Goal: Task Accomplishment & Management: Use online tool/utility

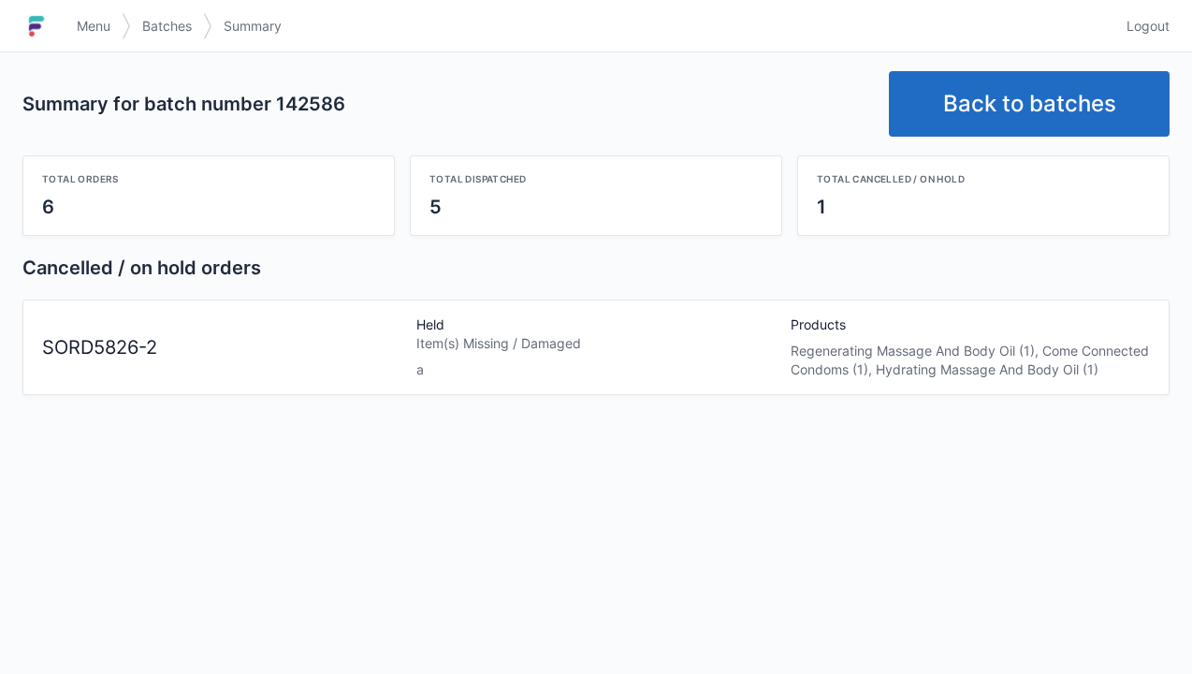
click at [1104, 110] on link "Back to batches" at bounding box center [1029, 104] width 281 height 66
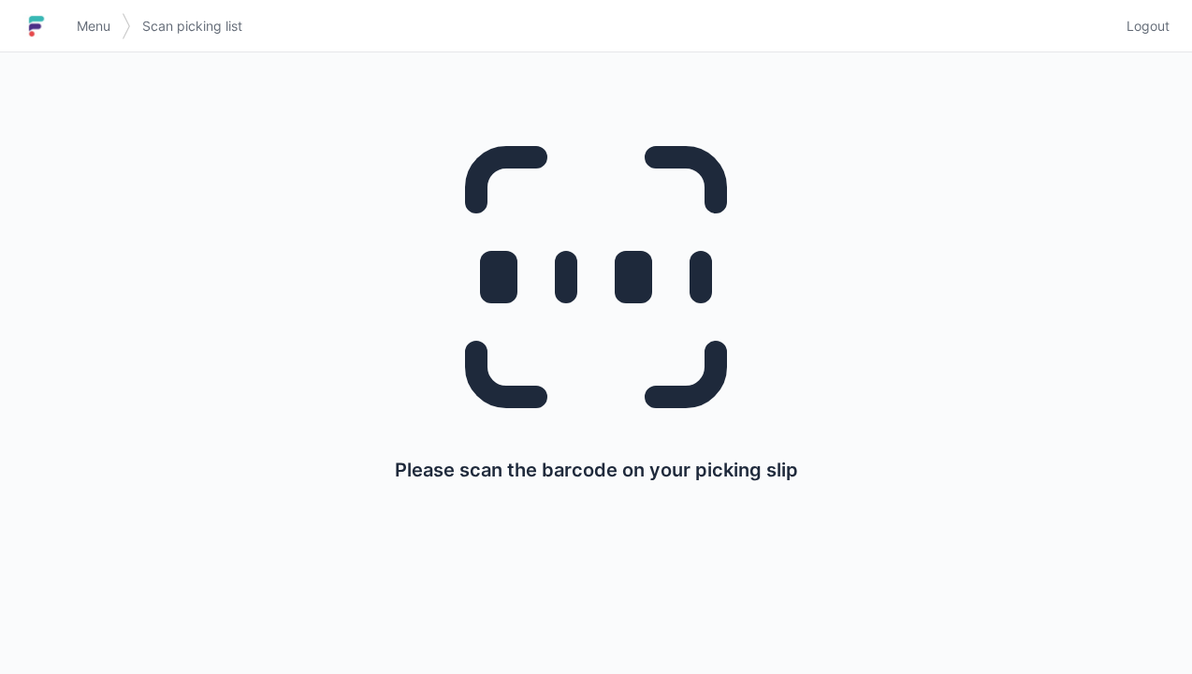
click at [1137, 40] on link "Logout" at bounding box center [1143, 26] width 54 height 34
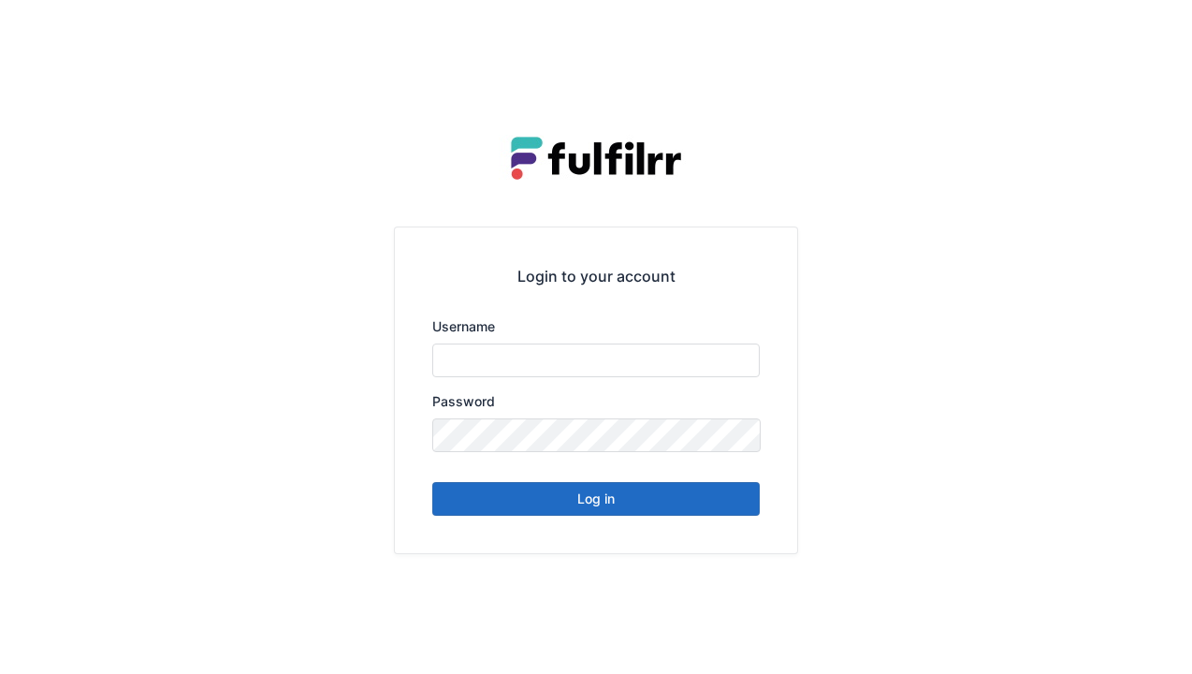
type input "******"
click at [699, 505] on button "Log in" at bounding box center [596, 499] width 328 height 34
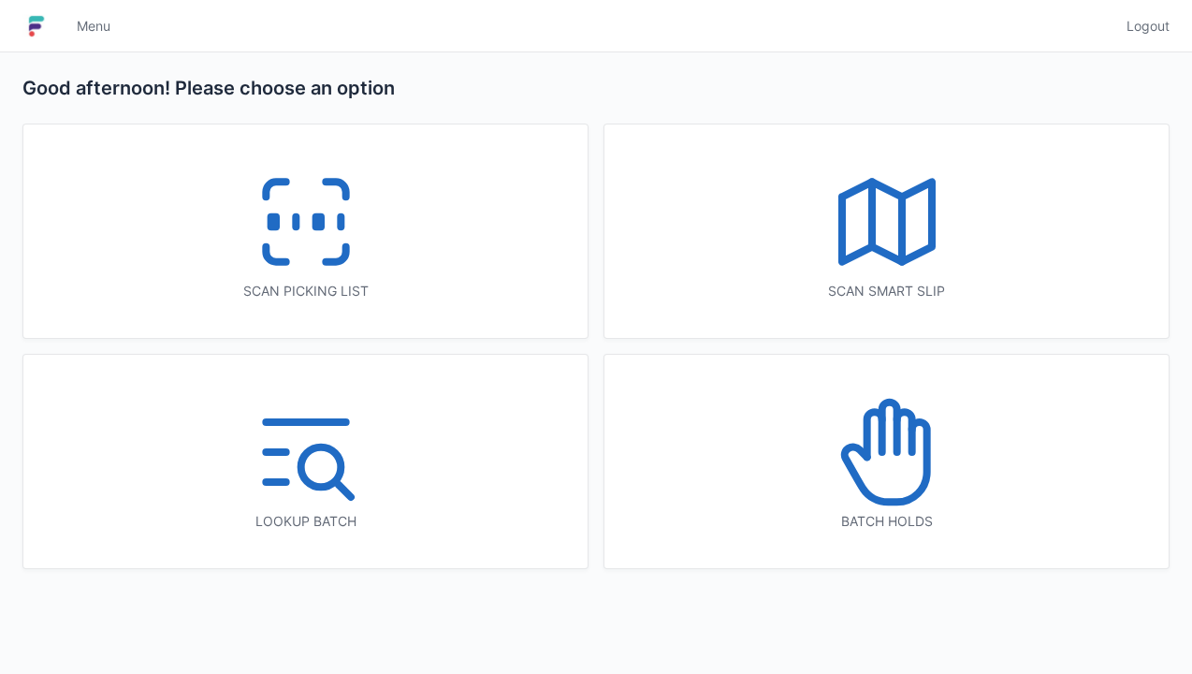
click at [352, 253] on icon at bounding box center [306, 222] width 120 height 120
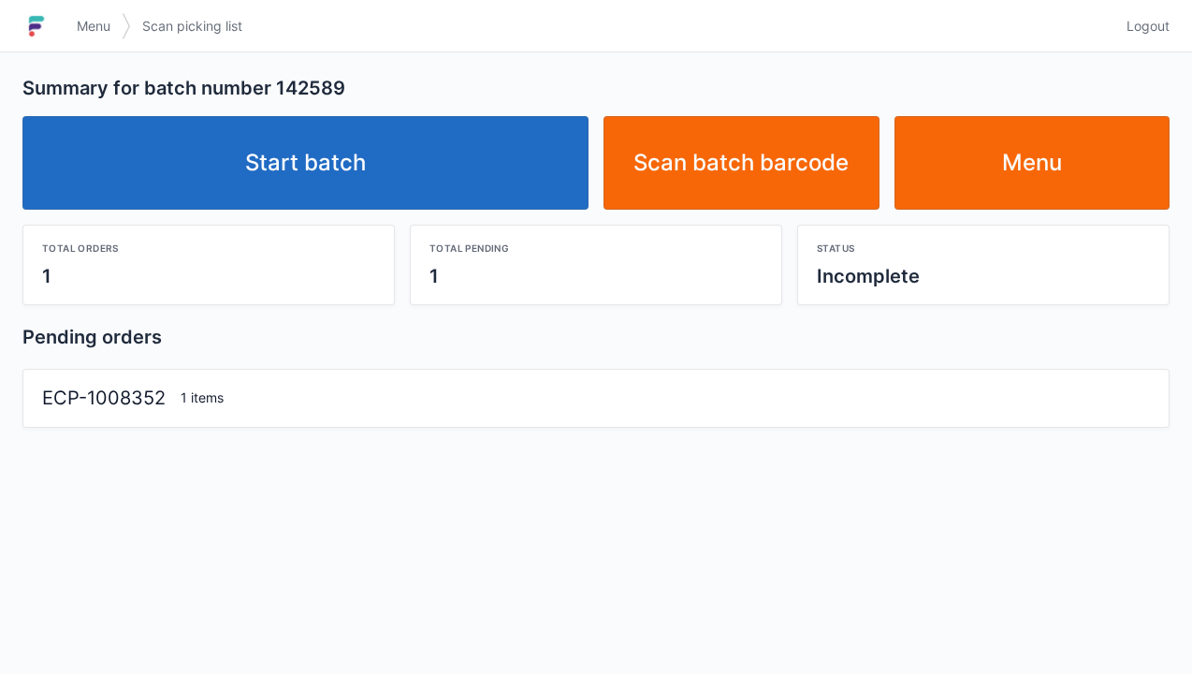
click at [469, 170] on link "Start batch" at bounding box center [305, 163] width 566 height 94
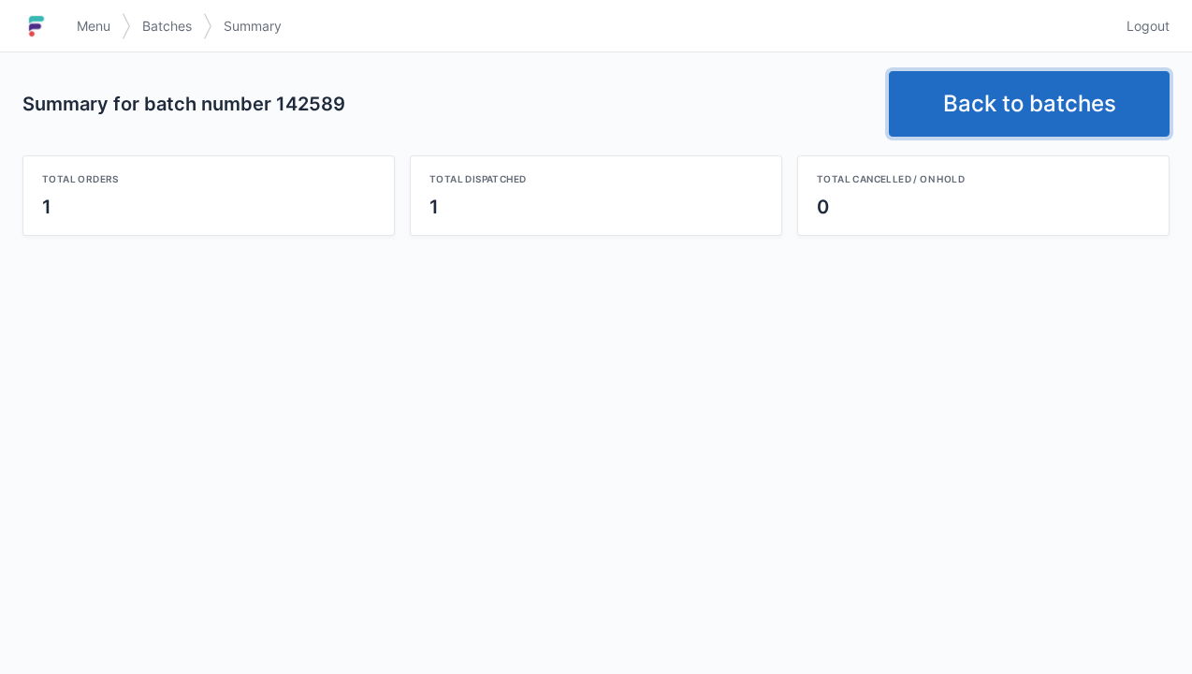
click at [1083, 106] on link "Back to batches" at bounding box center [1029, 104] width 281 height 66
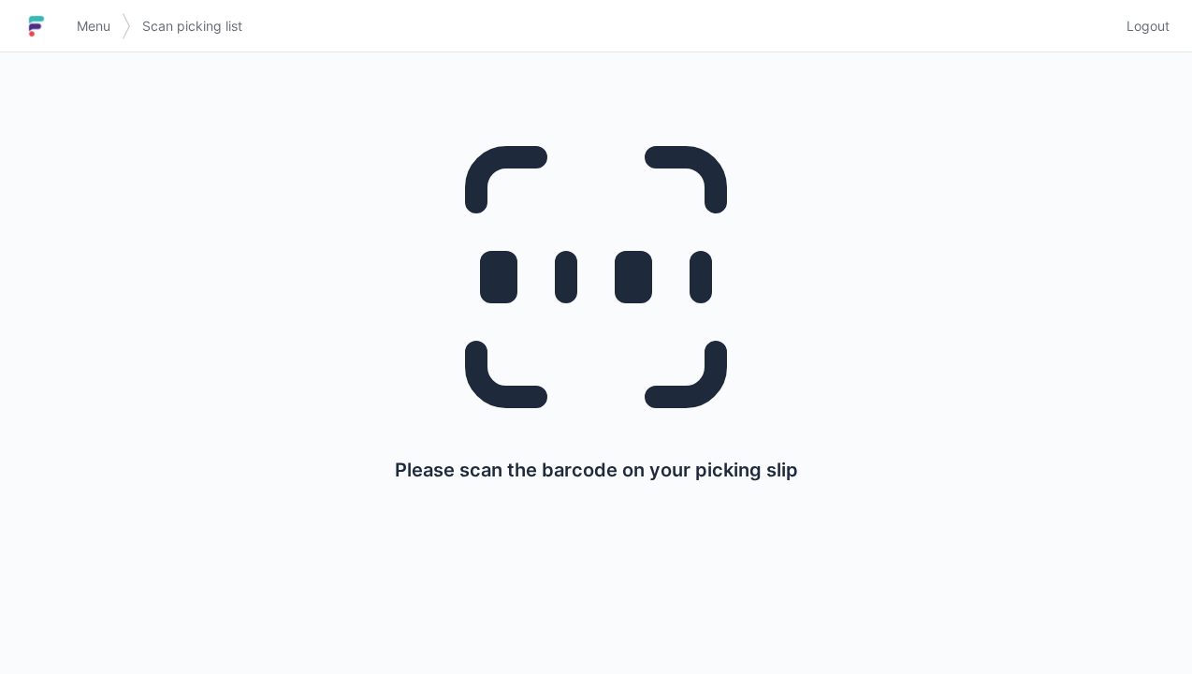
click at [1159, 32] on span "Logout" at bounding box center [1148, 26] width 43 height 19
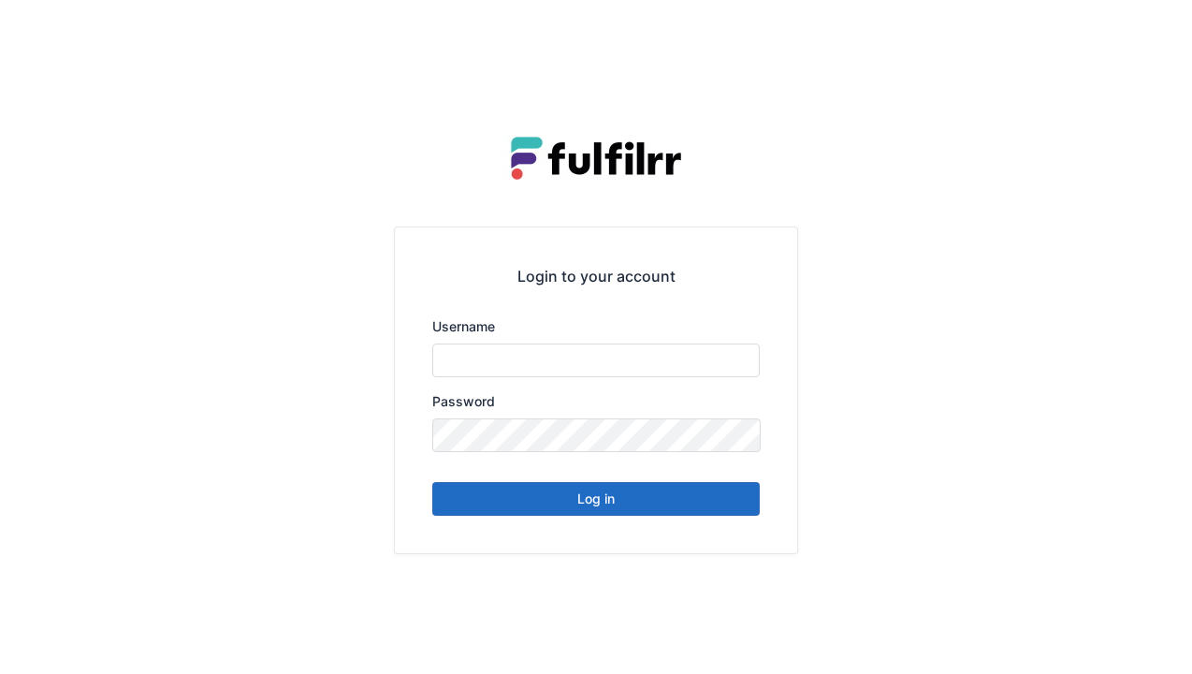
type input "******"
click at [704, 498] on button "Log in" at bounding box center [596, 499] width 328 height 34
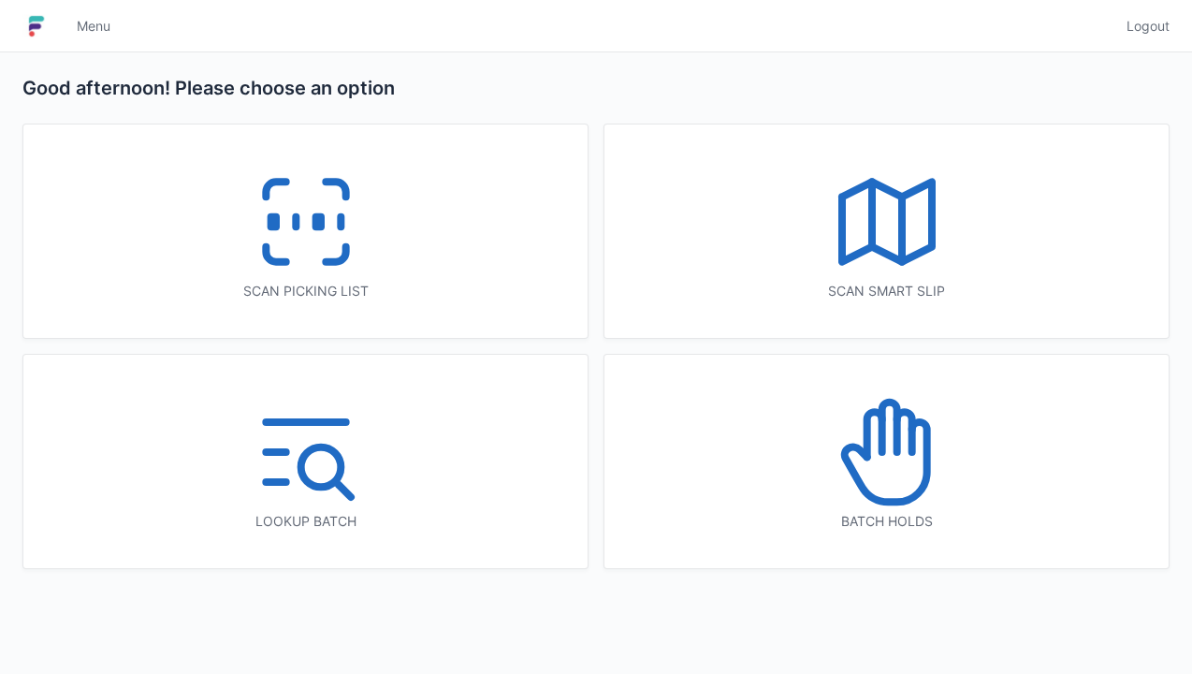
click at [333, 243] on icon at bounding box center [306, 222] width 120 height 120
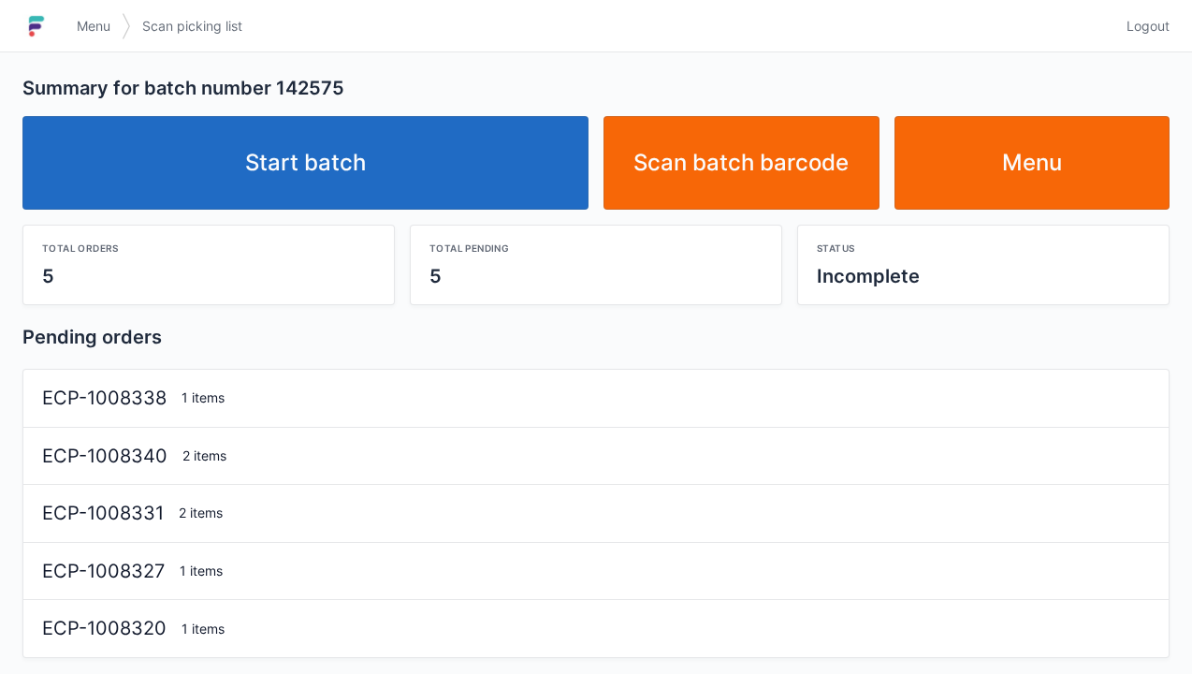
click at [493, 179] on link "Start batch" at bounding box center [305, 163] width 566 height 94
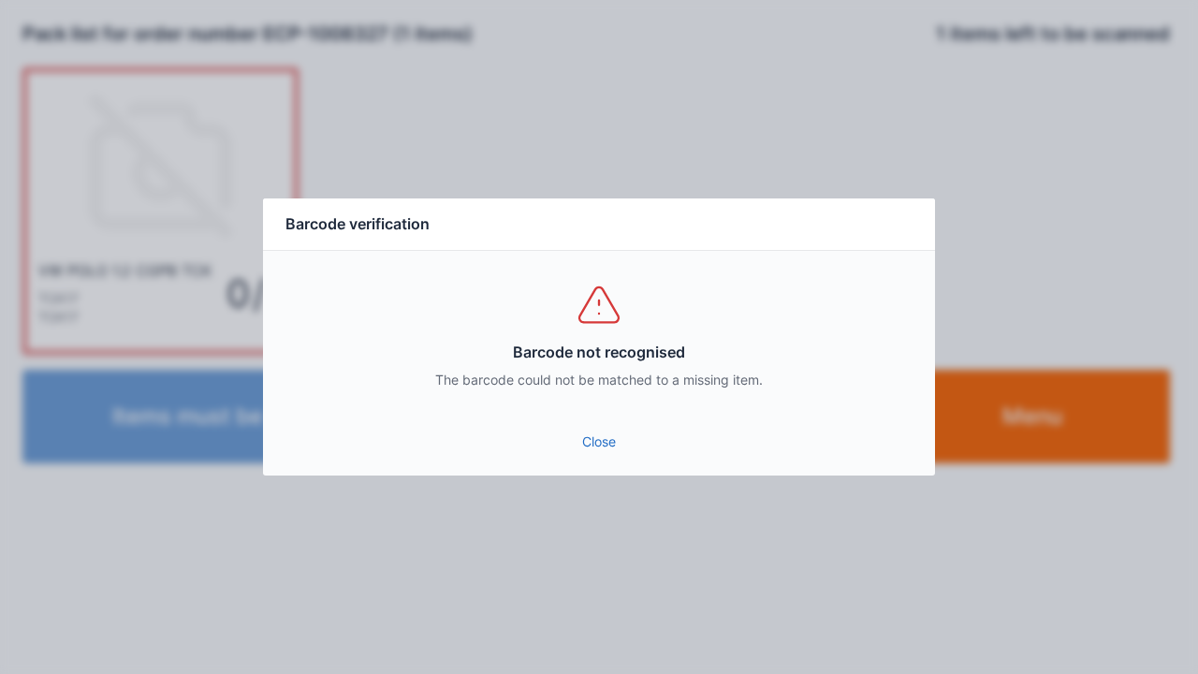
click at [603, 441] on link "Close" at bounding box center [599, 442] width 642 height 34
click at [607, 446] on link "Close" at bounding box center [599, 442] width 642 height 34
click at [607, 445] on link "Close" at bounding box center [599, 442] width 642 height 34
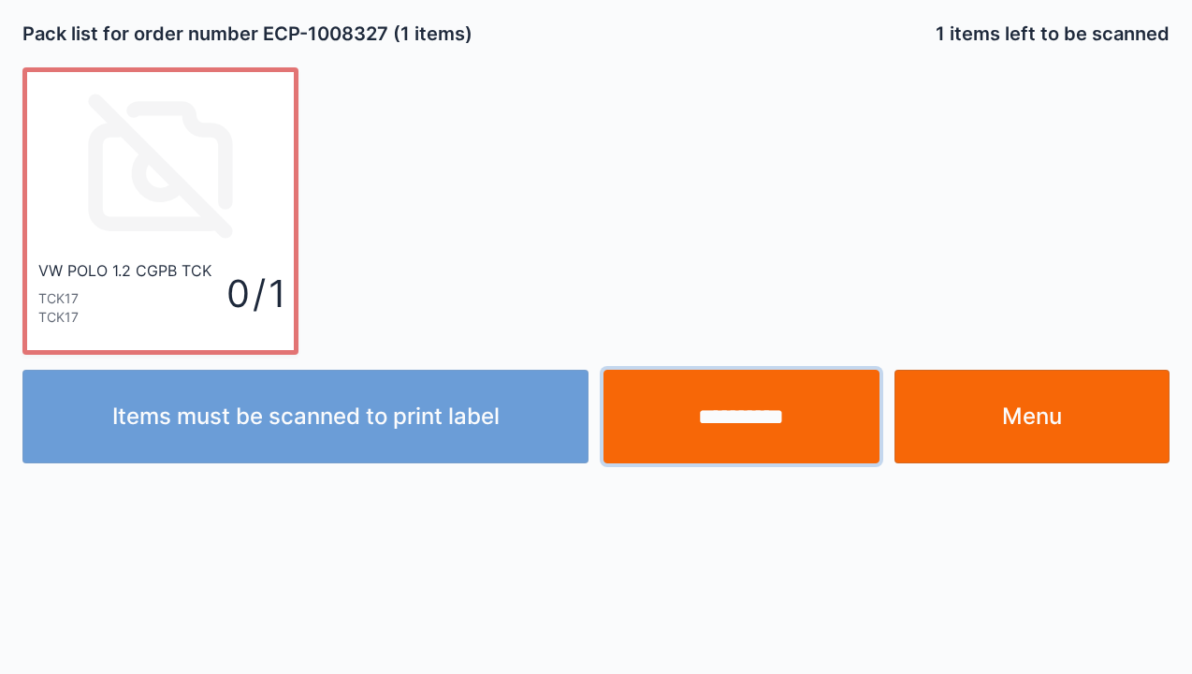
click at [704, 448] on input "**********" at bounding box center [742, 417] width 276 height 94
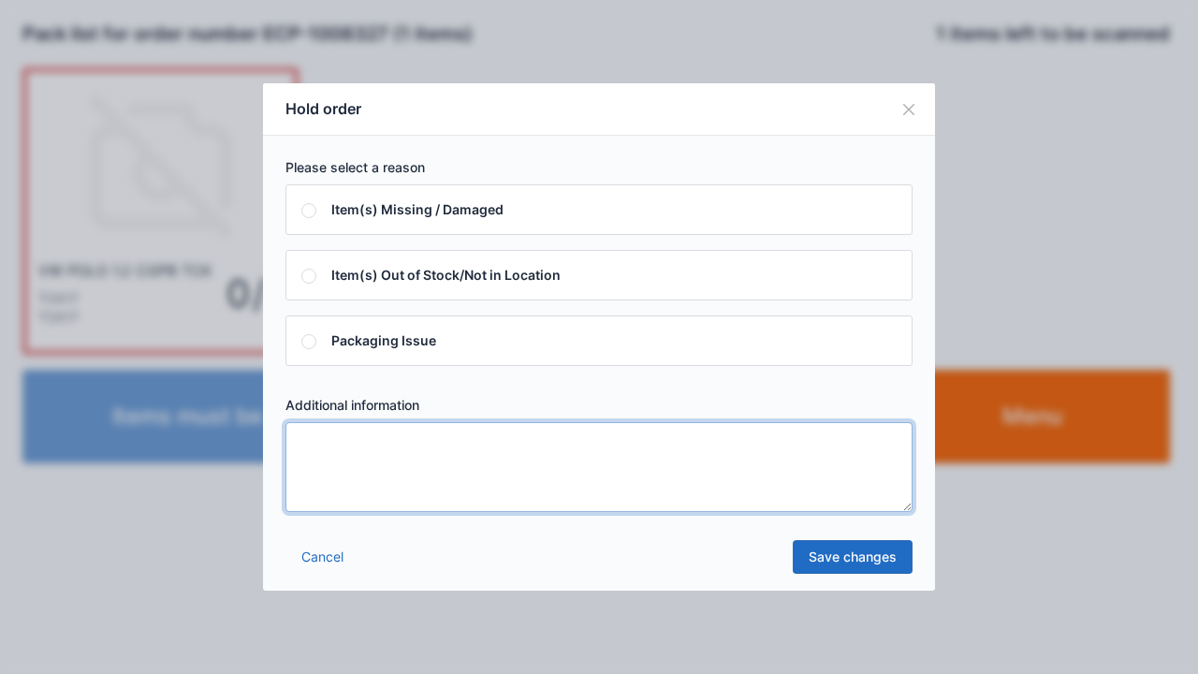
click at [417, 501] on textarea at bounding box center [598, 467] width 627 height 90
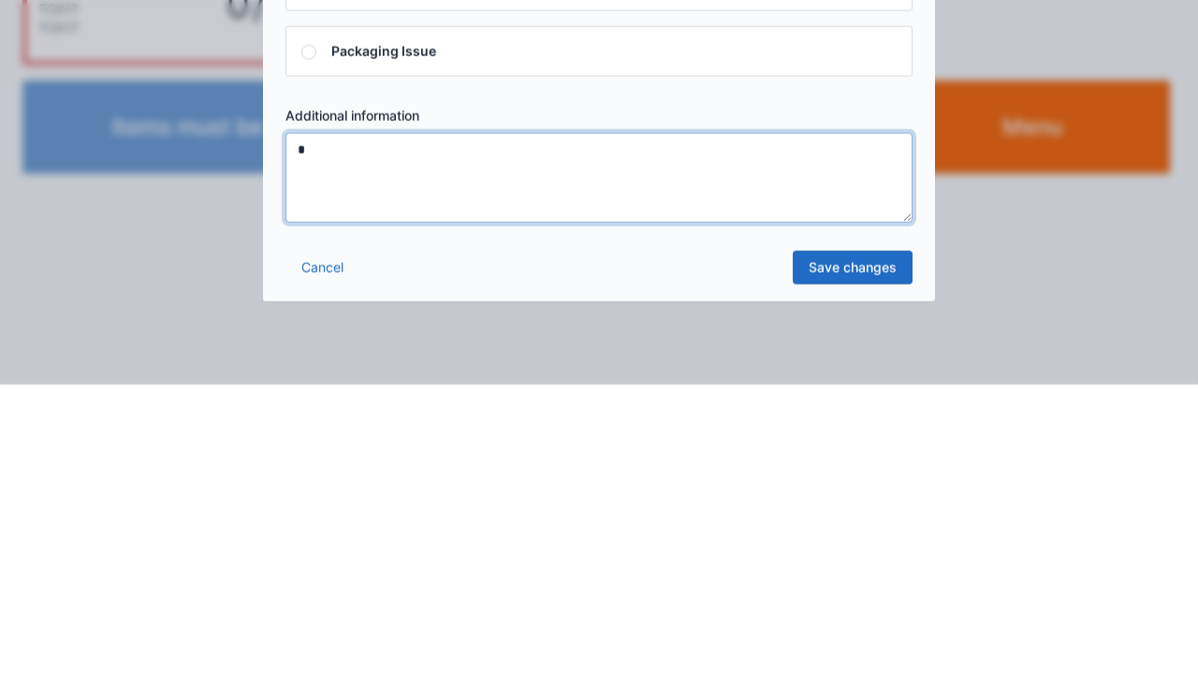
type textarea "*"
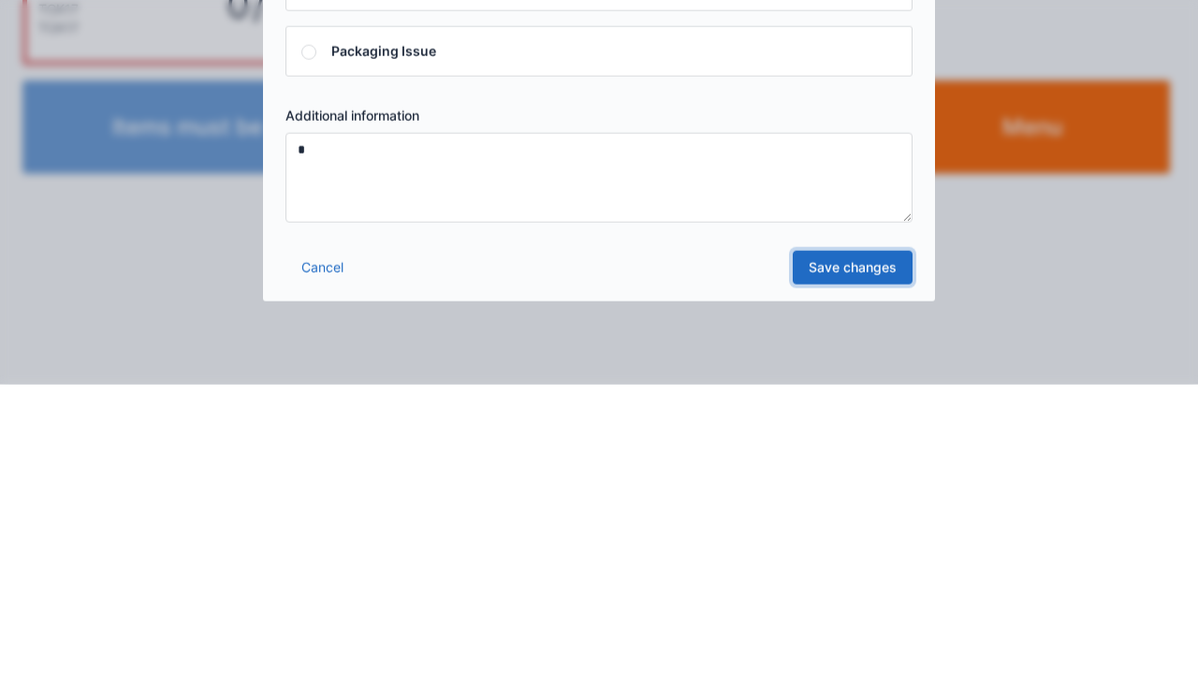
click at [857, 568] on link "Save changes" at bounding box center [853, 557] width 120 height 34
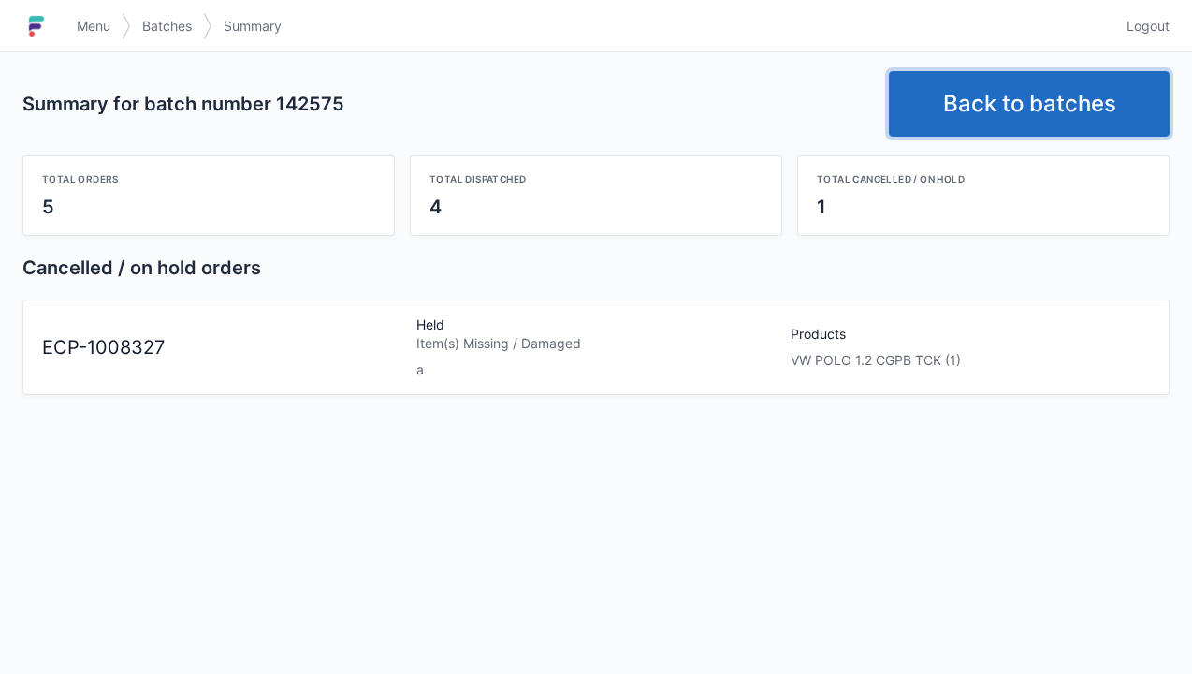
click at [1094, 108] on link "Back to batches" at bounding box center [1029, 104] width 281 height 66
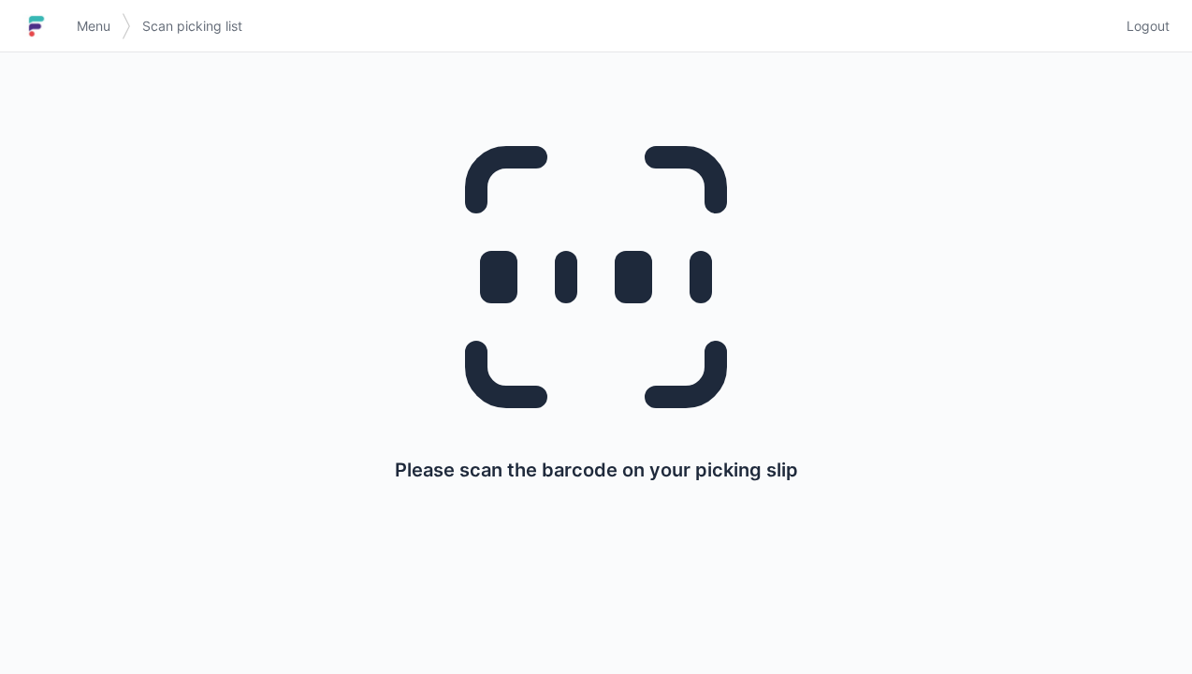
click at [1150, 39] on link "Logout" at bounding box center [1143, 26] width 54 height 34
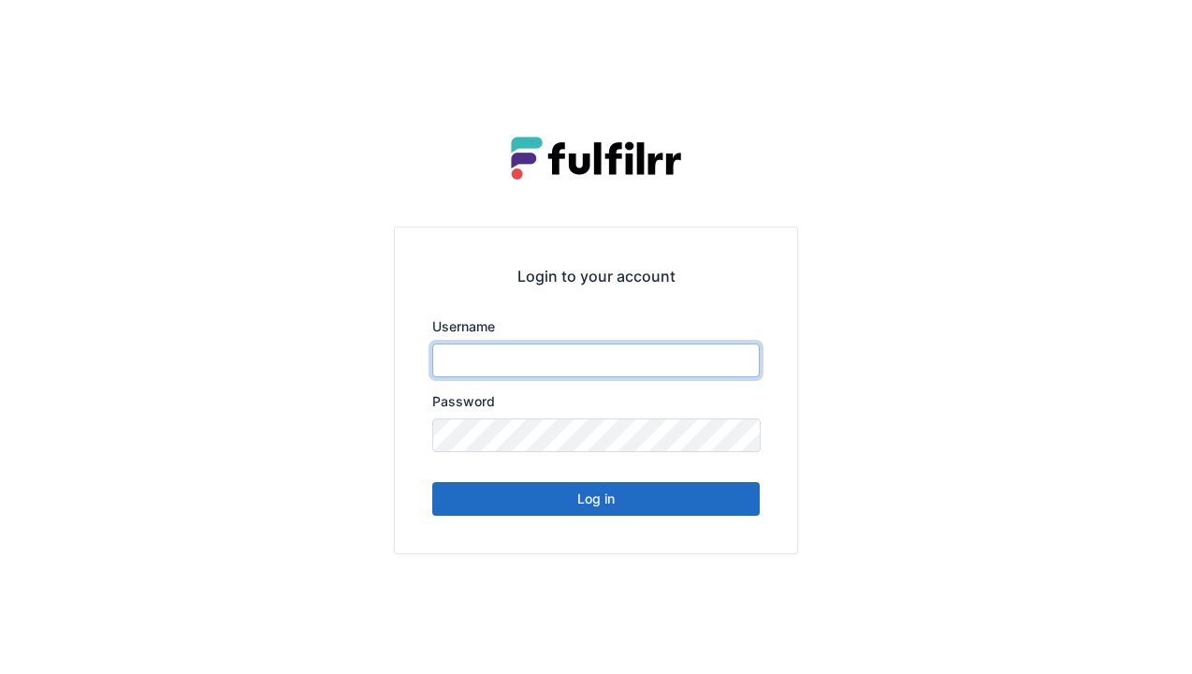
type input "******"
click at [715, 509] on button "Log in" at bounding box center [596, 499] width 328 height 34
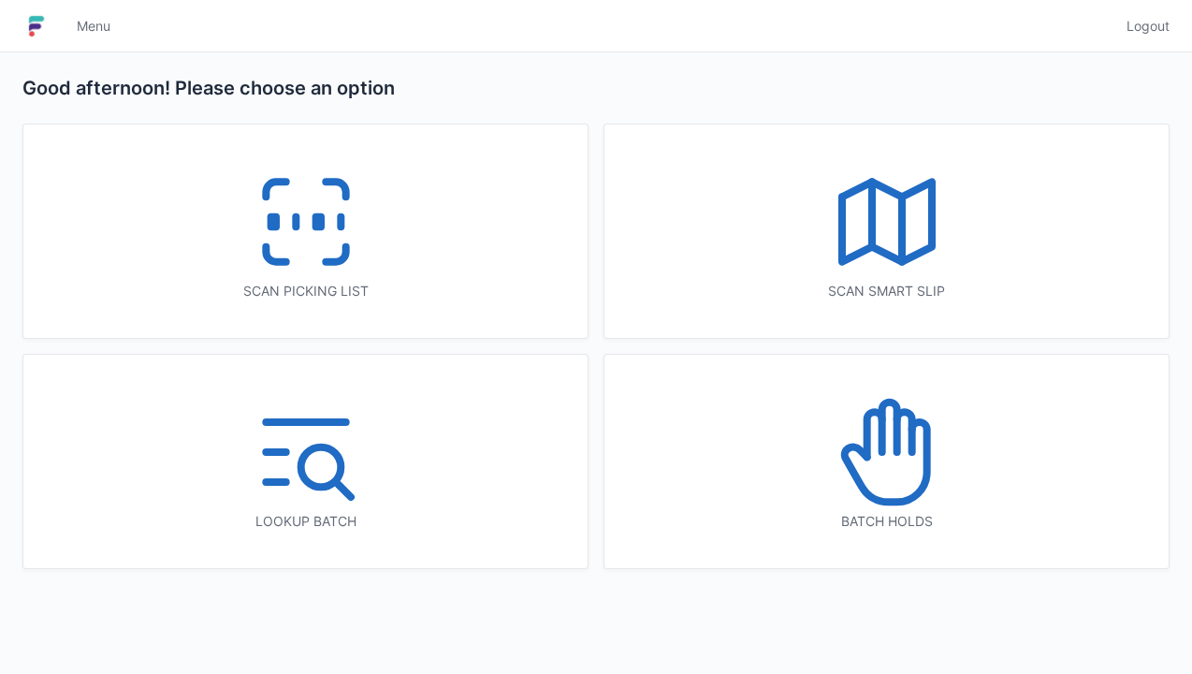
click at [873, 463] on icon at bounding box center [887, 452] width 120 height 120
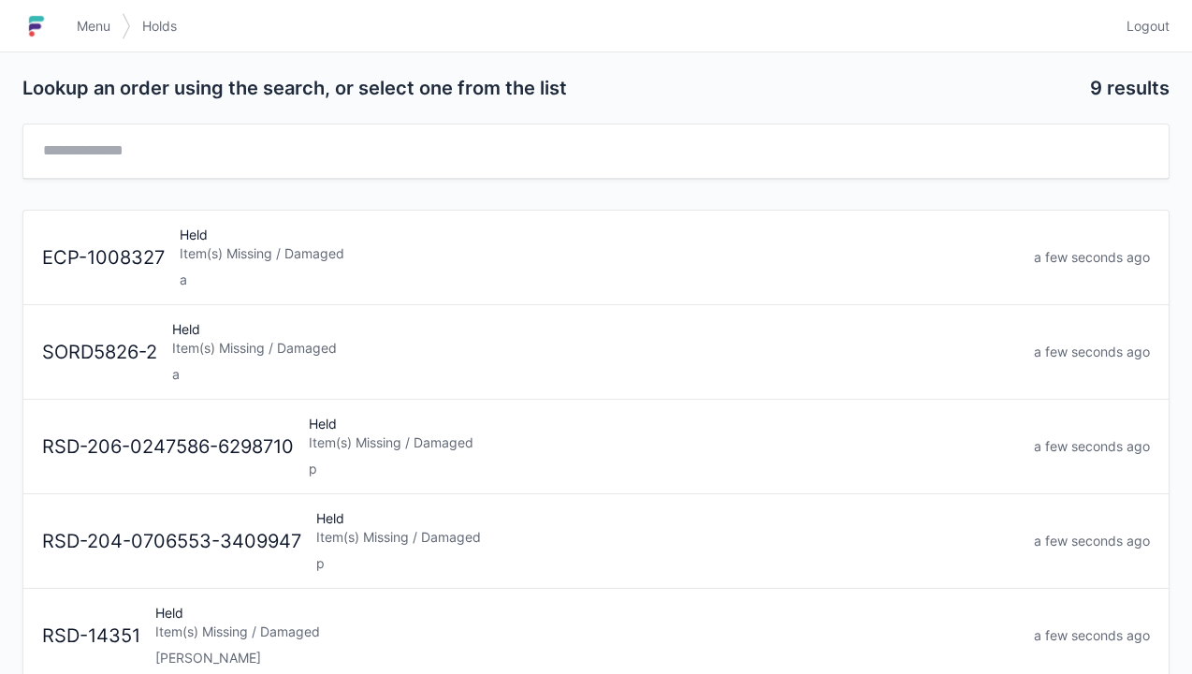
click at [572, 271] on div "a" at bounding box center [600, 280] width 840 height 19
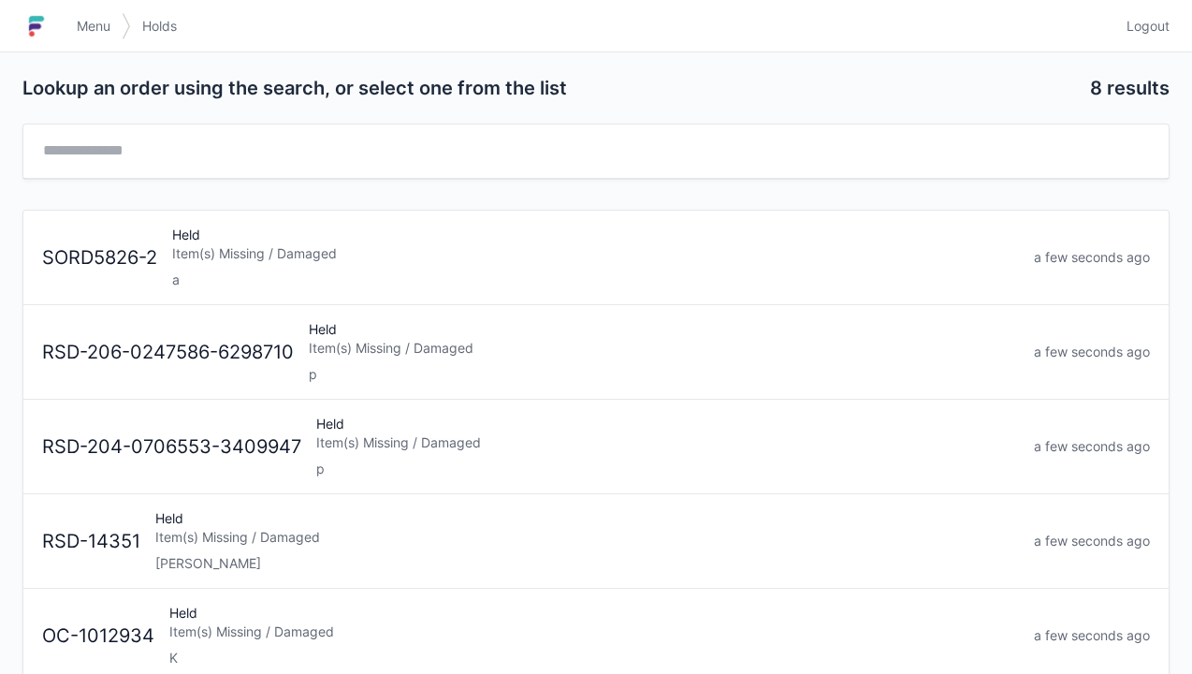
click at [524, 233] on div "Held Item(s) Missing / Damaged a" at bounding box center [596, 258] width 862 height 64
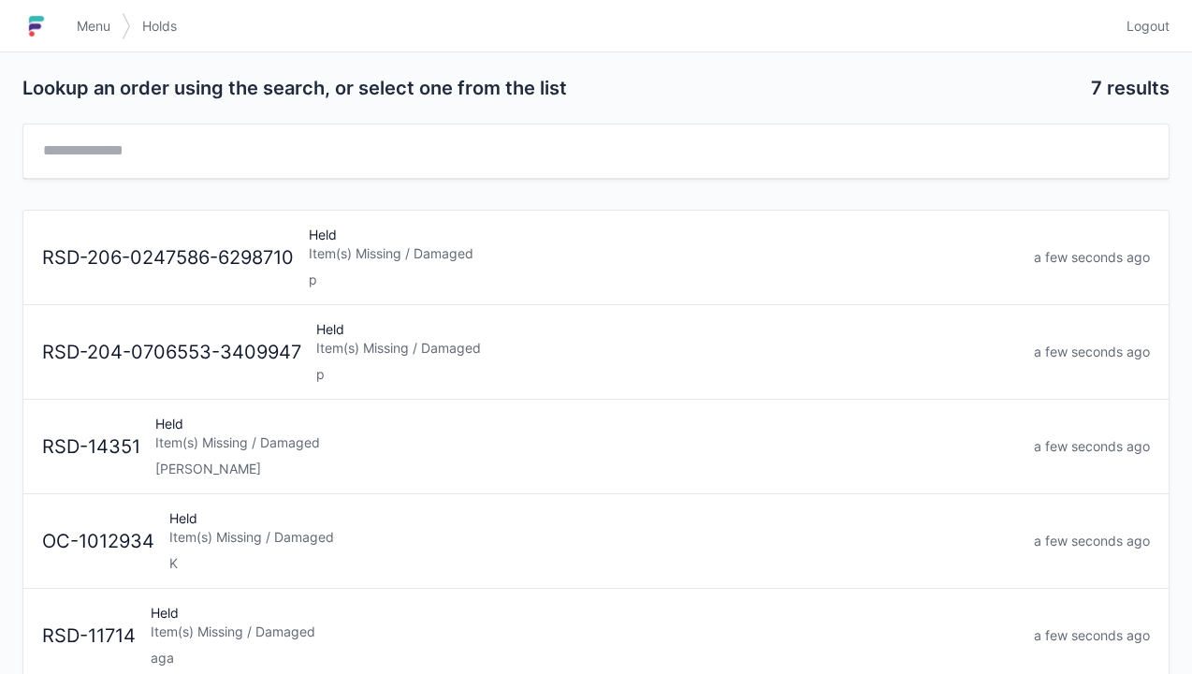
click at [1148, 19] on span "Logout" at bounding box center [1148, 26] width 43 height 19
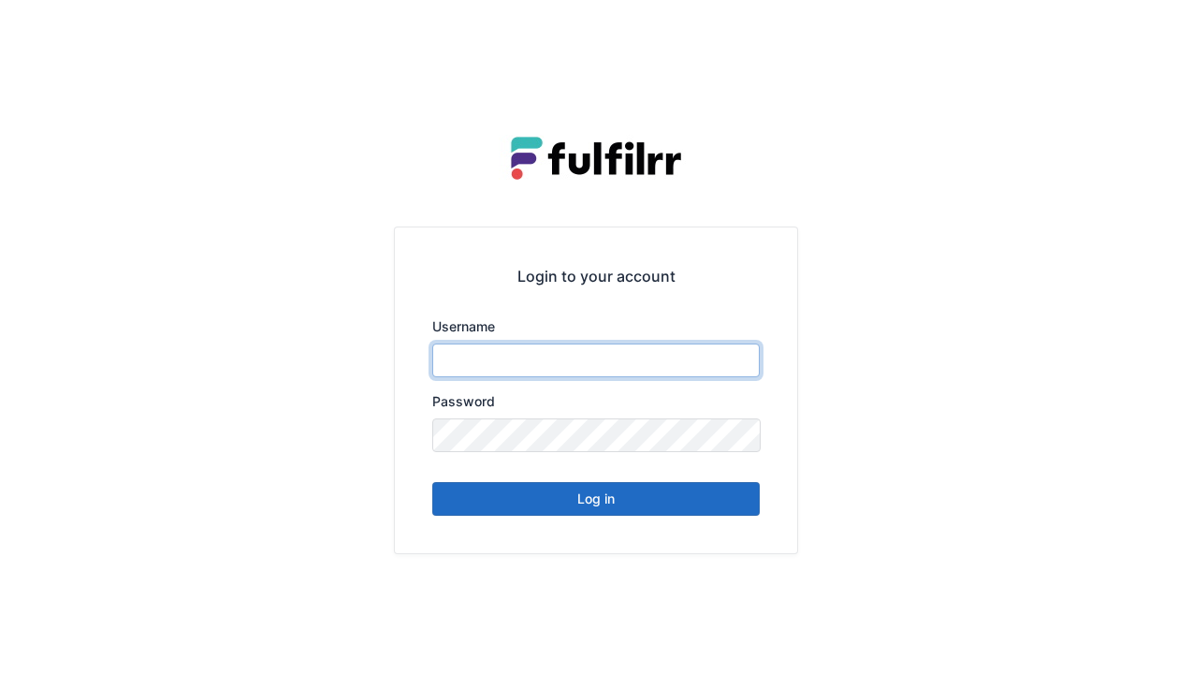
type input "******"
click at [1179, 22] on div "Login to your account Username ****** Password Log in" at bounding box center [596, 337] width 1192 height 674
click at [674, 513] on button "Log in" at bounding box center [596, 499] width 328 height 34
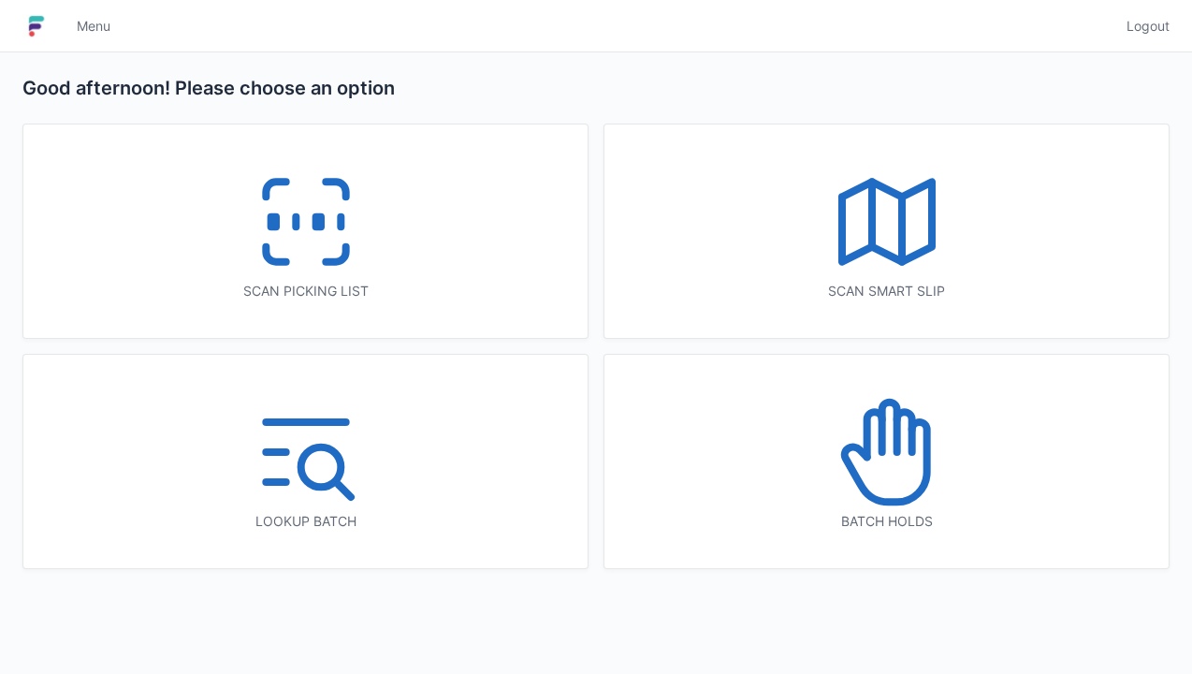
click at [339, 260] on icon at bounding box center [336, 254] width 20 height 15
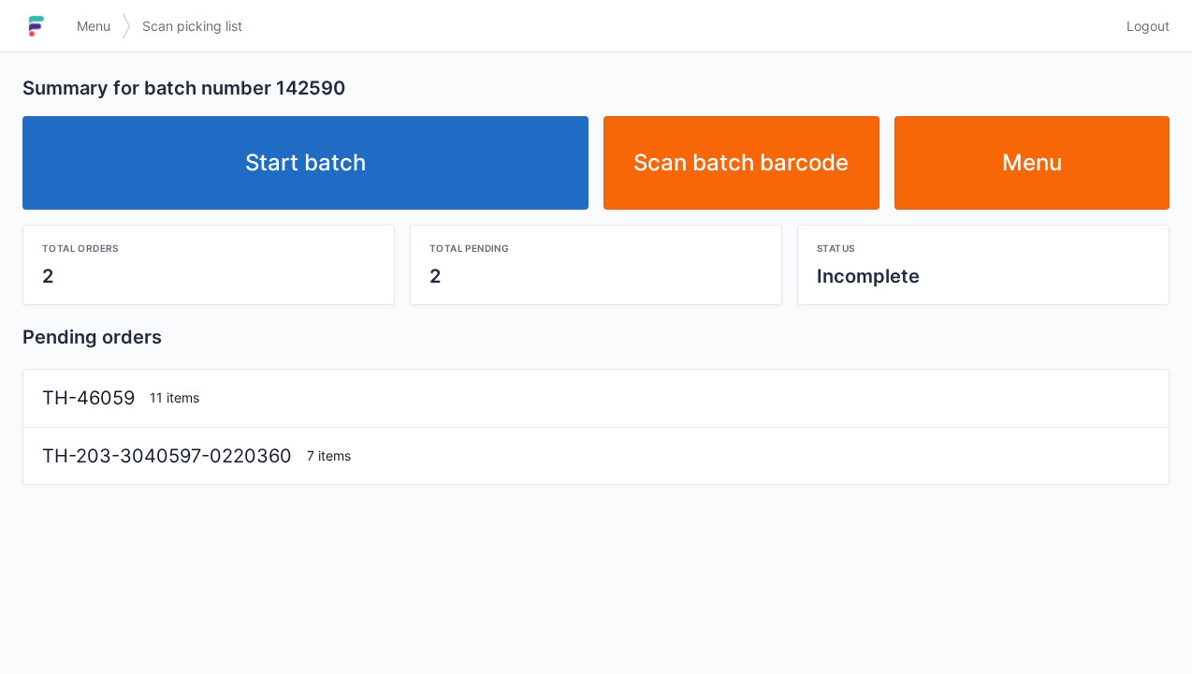
click at [501, 177] on link "Start batch" at bounding box center [305, 163] width 566 height 94
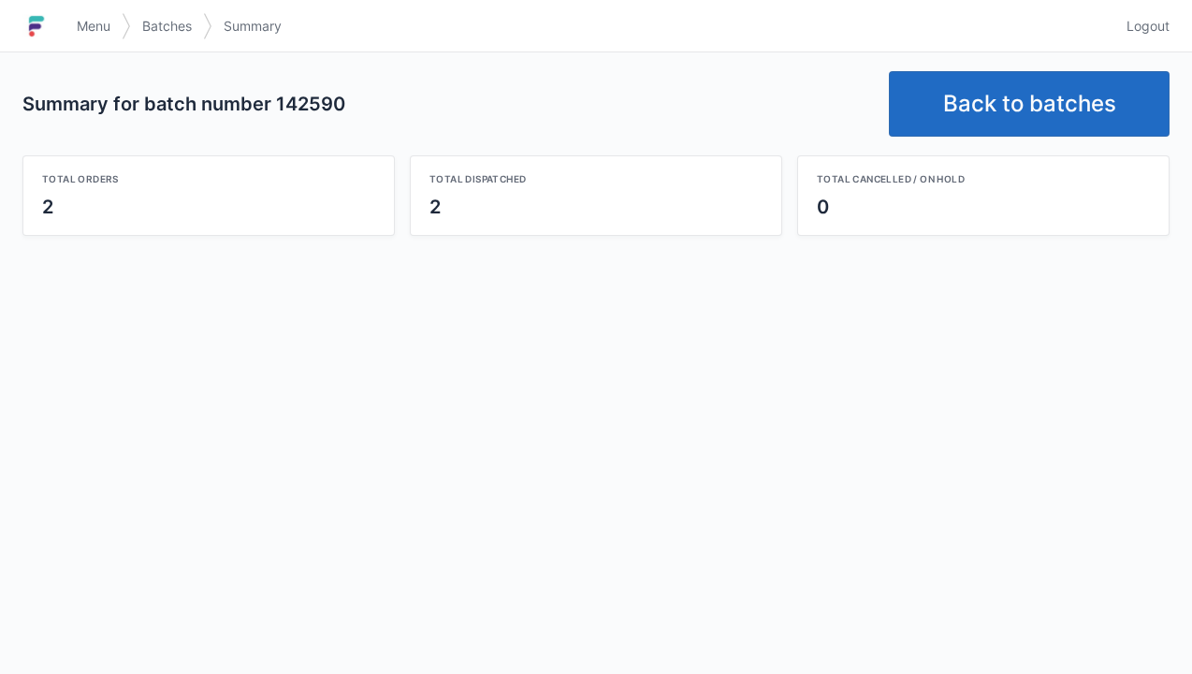
click at [1101, 100] on link "Back to batches" at bounding box center [1029, 104] width 281 height 66
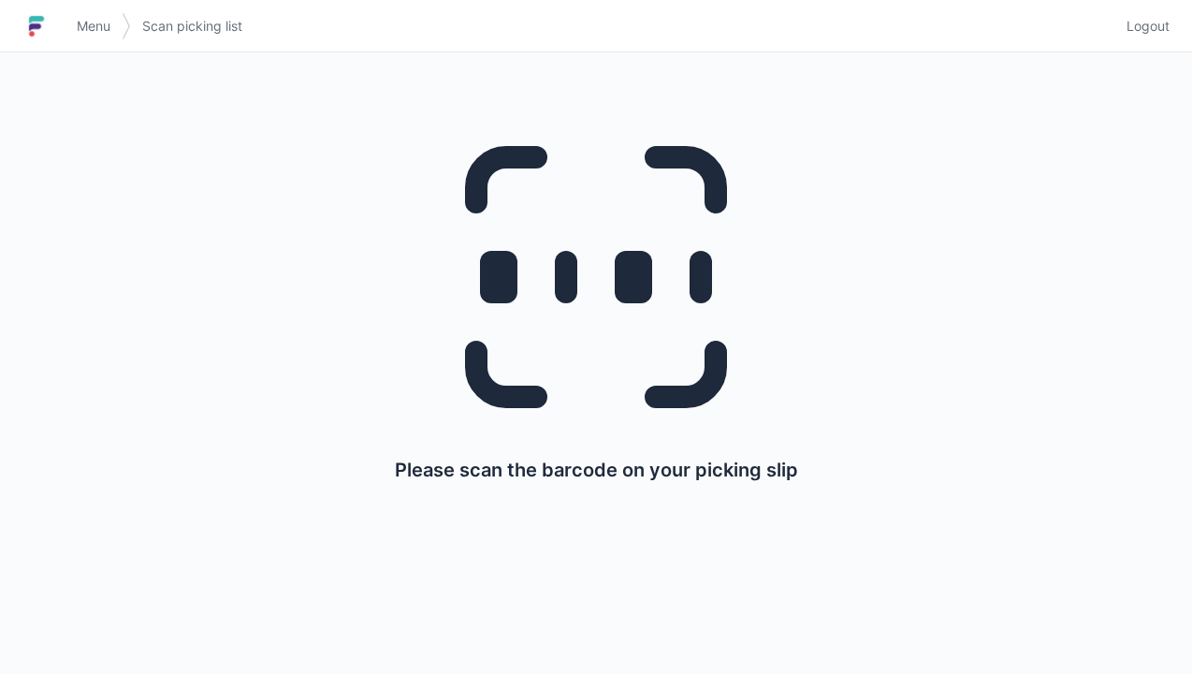
click at [1147, 32] on span "Logout" at bounding box center [1148, 26] width 43 height 19
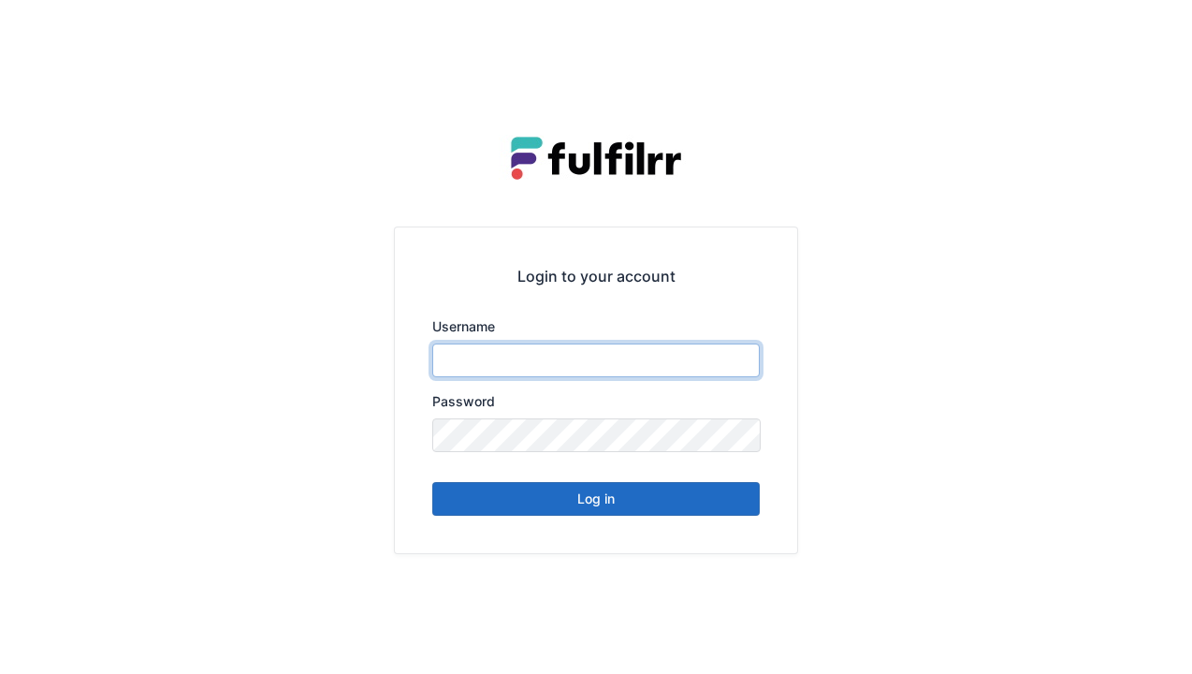
type input "******"
click at [671, 502] on button "Log in" at bounding box center [596, 499] width 328 height 34
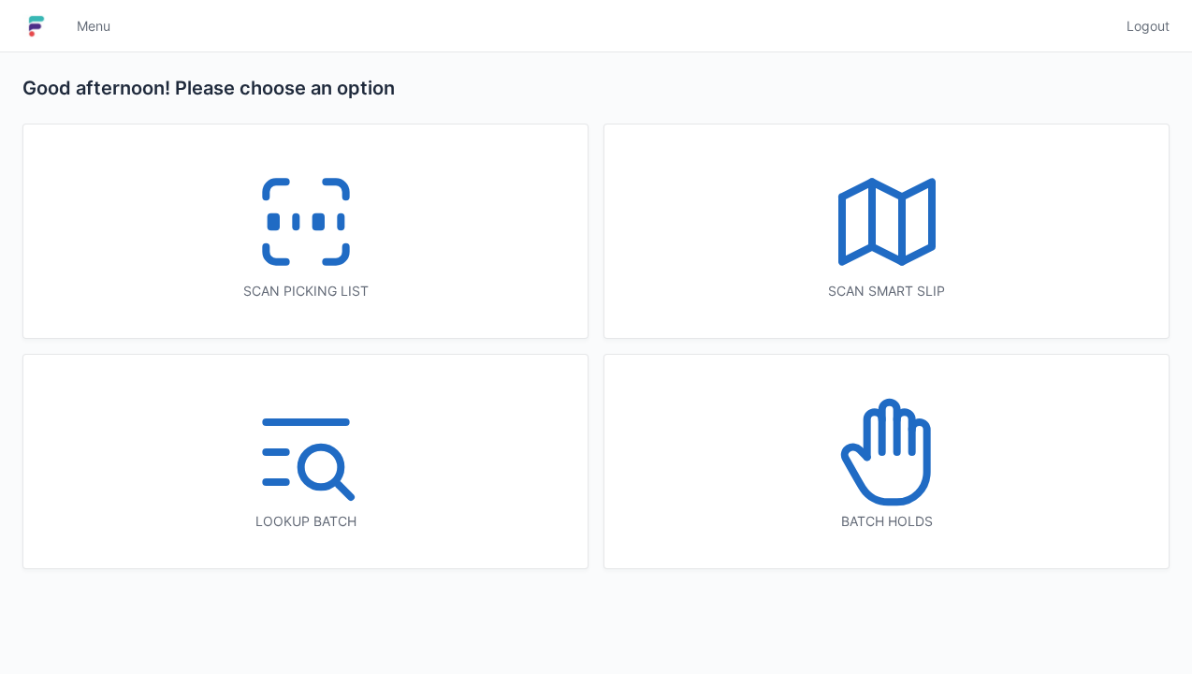
click at [328, 255] on icon at bounding box center [306, 222] width 120 height 120
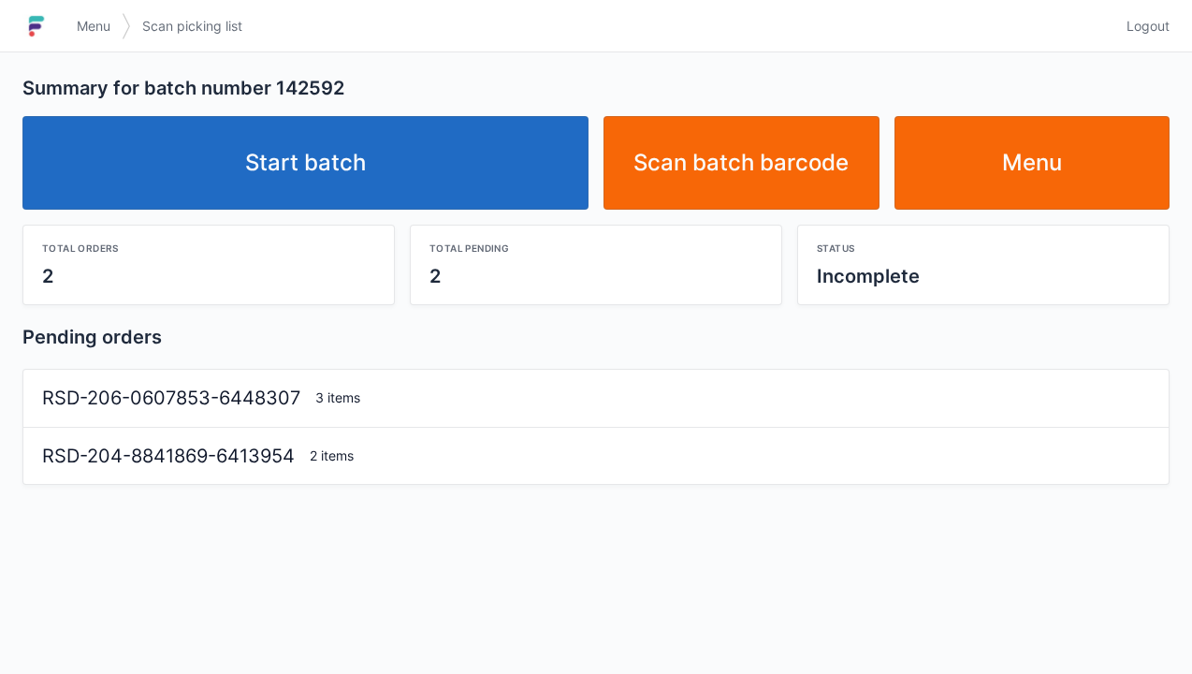
click at [523, 167] on link "Start batch" at bounding box center [305, 163] width 566 height 94
